Goal: Information Seeking & Learning: Learn about a topic

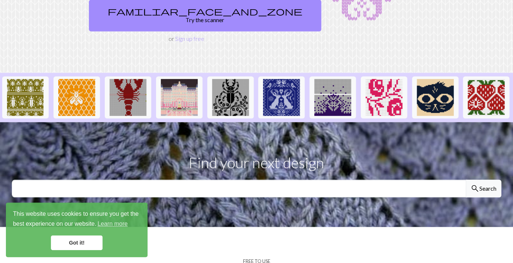
scroll to position [122, 0]
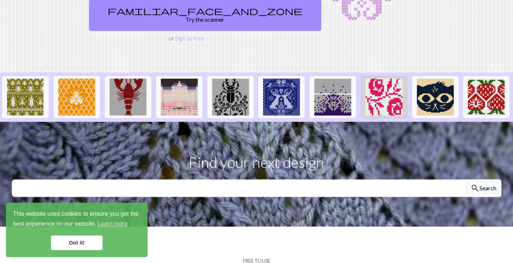
click at [382, 78] on img at bounding box center [383, 96] width 37 height 37
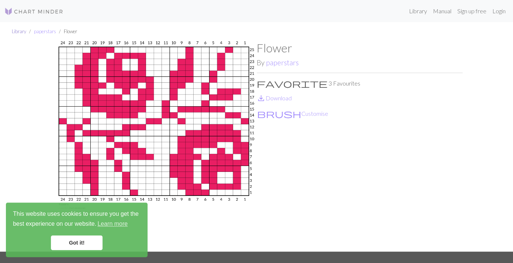
click at [20, 31] on link "Library" at bounding box center [19, 31] width 14 height 6
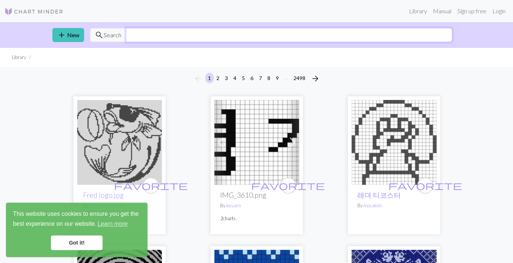
click at [363, 37] on input "text" at bounding box center [289, 35] width 326 height 14
type input "flower"
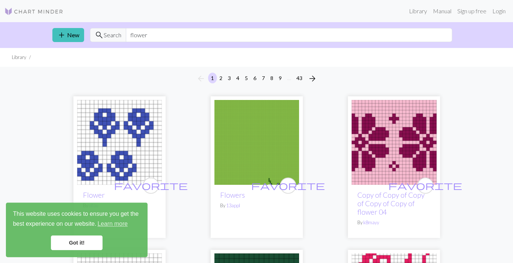
click at [73, 244] on link "Got it!" at bounding box center [77, 242] width 52 height 15
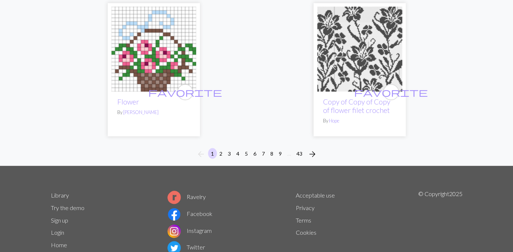
scroll to position [2520, 0]
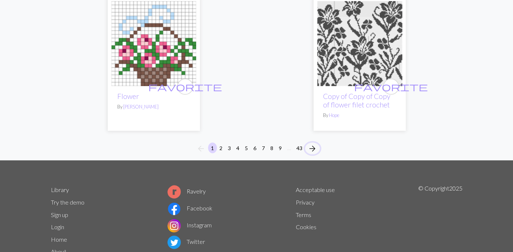
click at [315, 150] on span "arrow_forward" at bounding box center [312, 148] width 9 height 10
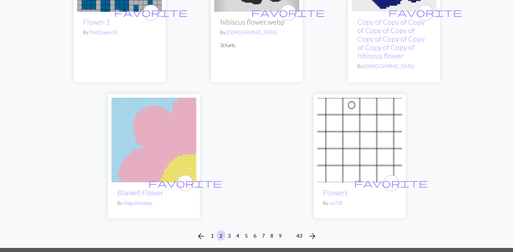
scroll to position [2477, 0]
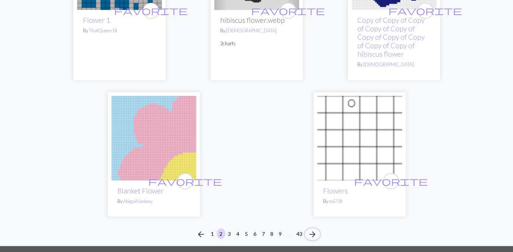
click at [312, 234] on span "arrow_forward" at bounding box center [312, 234] width 9 height 10
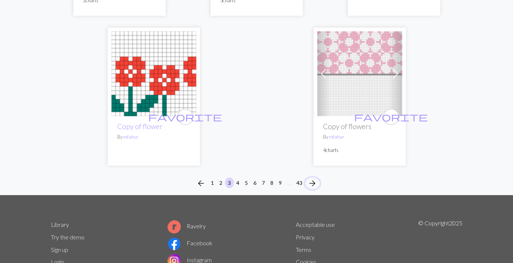
scroll to position [2897, 0]
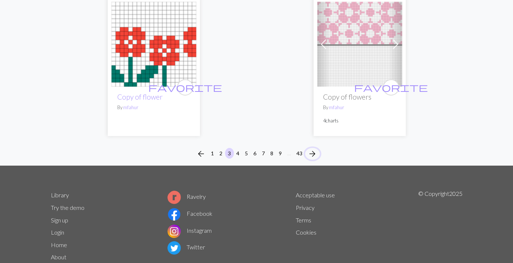
click at [312, 148] on span "arrow_forward" at bounding box center [312, 153] width 9 height 10
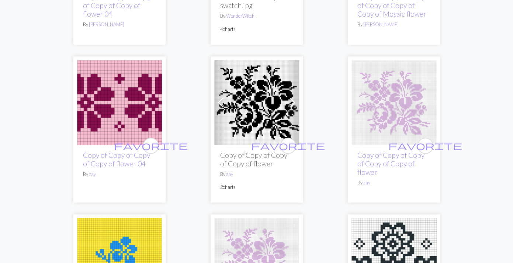
scroll to position [2130, 0]
